Goal: Task Accomplishment & Management: Complete application form

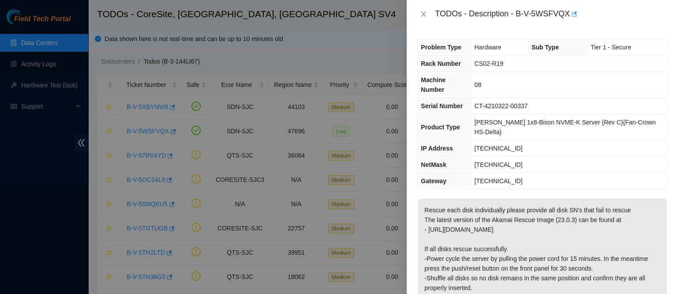
scroll to position [371, 0]
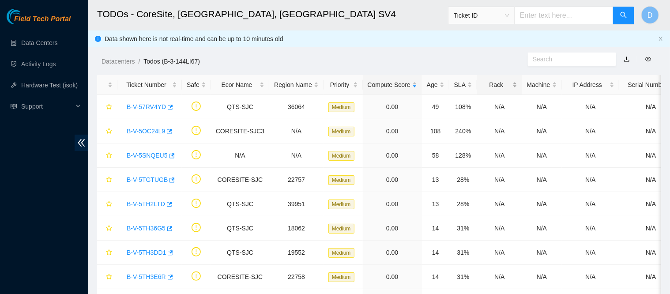
click at [485, 90] on div "Rack" at bounding box center [499, 85] width 35 height 10
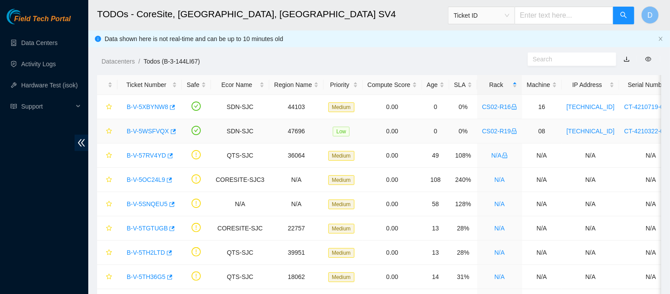
click at [147, 132] on link "B-V-5WSFVQX" at bounding box center [148, 131] width 42 height 7
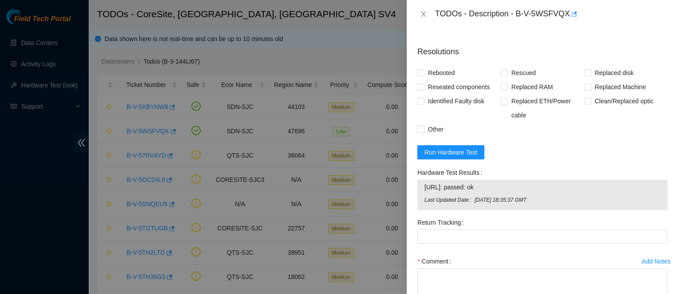
scroll to position [387, 0]
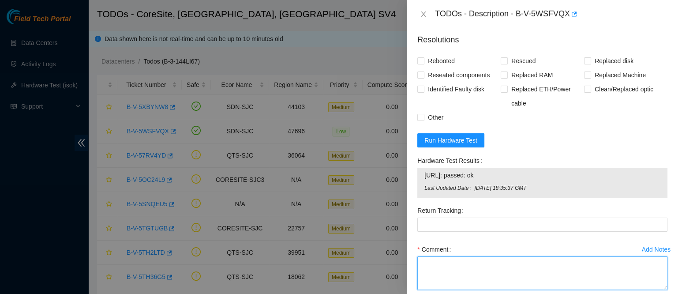
click at [443, 261] on textarea "Comment" at bounding box center [542, 273] width 250 height 34
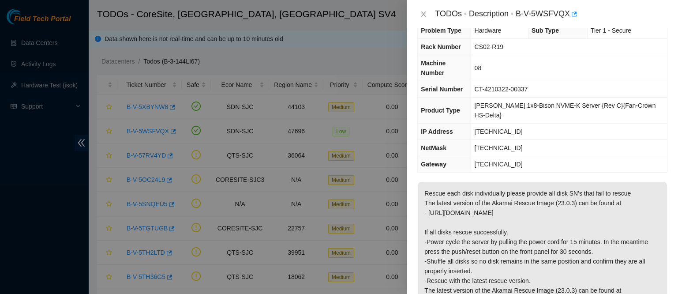
scroll to position [16, 0]
click at [489, 182] on p "Rescue each disk individually please provide all disk SN's that fail to rescue …" at bounding box center [542, 261] width 249 height 159
copy p "individually"
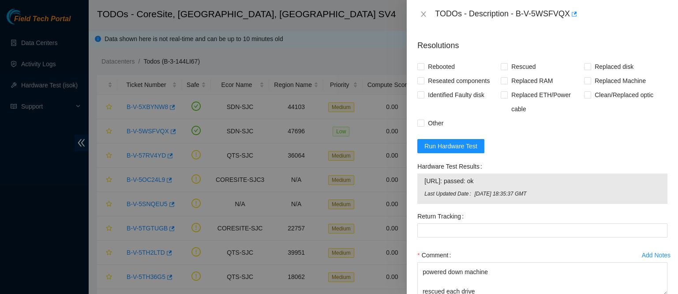
scroll to position [421, 0]
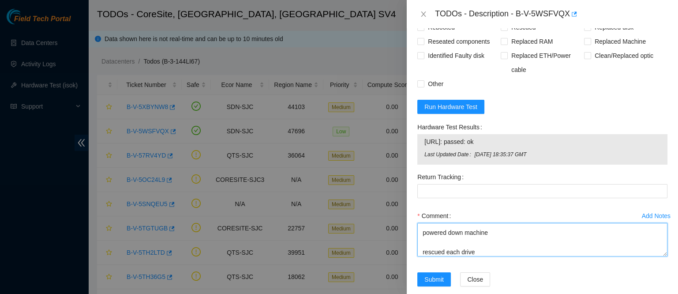
click at [479, 236] on textarea "got approval from nie to work on this rack contacted nocc to confirm that ticke…" at bounding box center [542, 240] width 250 height 34
paste textarea "individually"
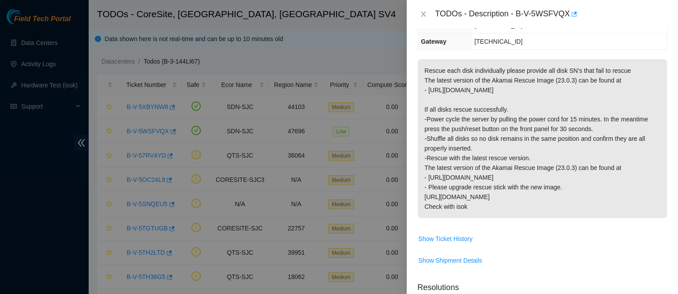
scroll to position [0, 0]
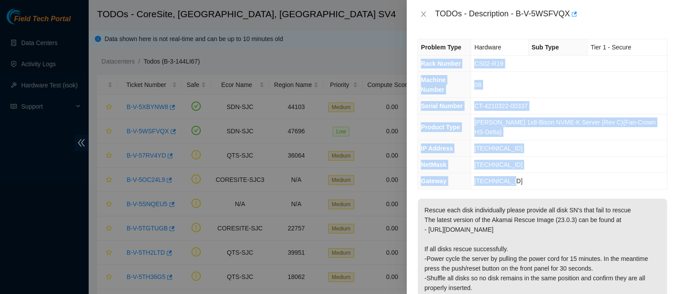
drag, startPoint x: 421, startPoint y: 61, endPoint x: 545, endPoint y: 155, distance: 155.0
click at [545, 155] on tbody "Problem Type Hardware Sub Type Tier 1 - Secure Rack Number CS02-R19 Machine Num…" at bounding box center [542, 114] width 249 height 150
copy tbody "Rack Number CS02-R19 Machine Number 08 Serial Number CT-4210322-00337 Product T…"
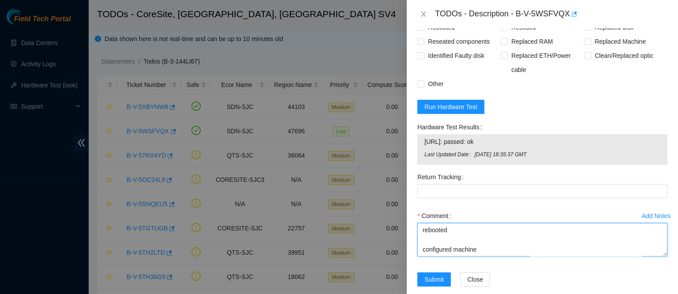
click at [436, 240] on textarea "got approval from nie to work on this rack contacted nocc to confirm that ticke…" at bounding box center [542, 240] width 250 height 34
paste textarea "Rack Number CS02-R19 Machine Number 08 Serial Number CT-4210322-00337 Product T…"
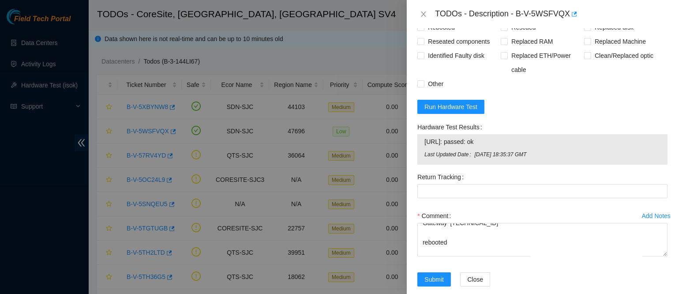
click at [448, 137] on span "[URL]: passed: ok" at bounding box center [542, 142] width 236 height 10
copy span "[URL]: passed: ok"
click at [456, 244] on div "Comment got approval from nie to work on this rack contacted nocc to confirm th…" at bounding box center [542, 235] width 250 height 53
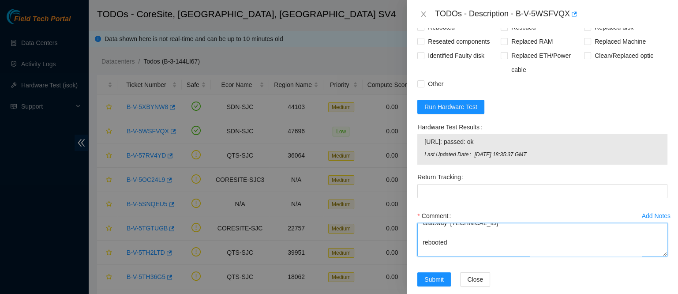
click at [459, 241] on textarea "got approval from nie to work on this rack contacted nocc to confirm that ticke…" at bounding box center [542, 240] width 250 height 34
paste textarea "[URL]: passed: ok"
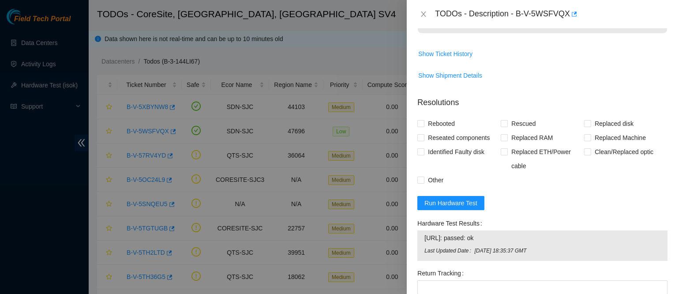
scroll to position [321, 0]
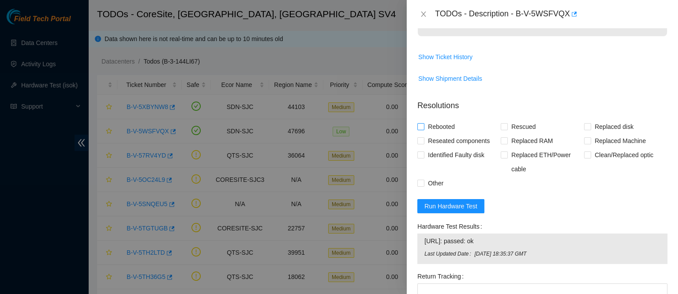
type textarea "got approval from nie to work on this rack contacted nocc to confirm that ticke…"
click at [440, 120] on span "Rebooted" at bounding box center [441, 127] width 34 height 14
click at [424, 123] on input "Rebooted" at bounding box center [420, 126] width 6 height 6
checkbox input "true"
click at [438, 134] on span "Reseated components" at bounding box center [458, 141] width 69 height 14
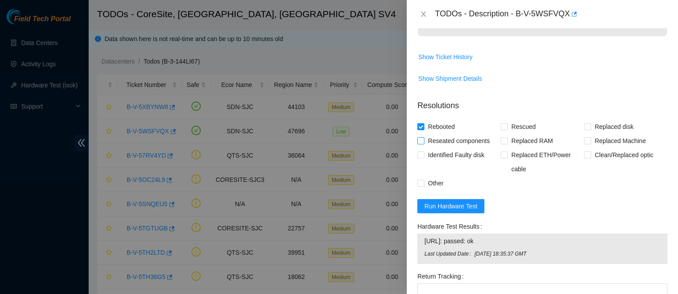
click at [424, 137] on input "Reseated components" at bounding box center [420, 140] width 6 height 6
checkbox input "true"
click at [503, 123] on input "Rescued" at bounding box center [504, 126] width 6 height 6
checkbox input "true"
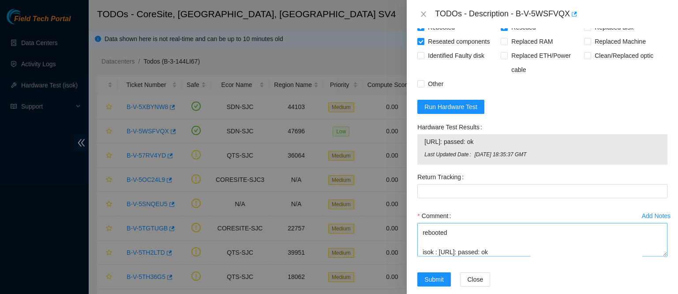
scroll to position [261, 0]
click at [468, 223] on textarea "got approval from nie to work on this rack contacted nocc to confirm that ticke…" at bounding box center [542, 240] width 250 height 34
type textarea "got approval from nie to work on this rack contacted nocc to confirm that ticke…"
click at [427, 274] on span "Submit" at bounding box center [433, 279] width 19 height 10
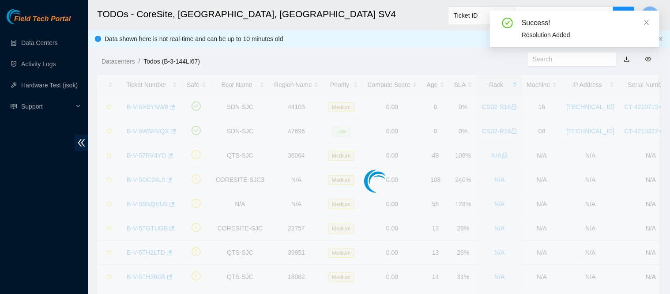
scroll to position [202, 0]
